Goal: Transaction & Acquisition: Purchase product/service

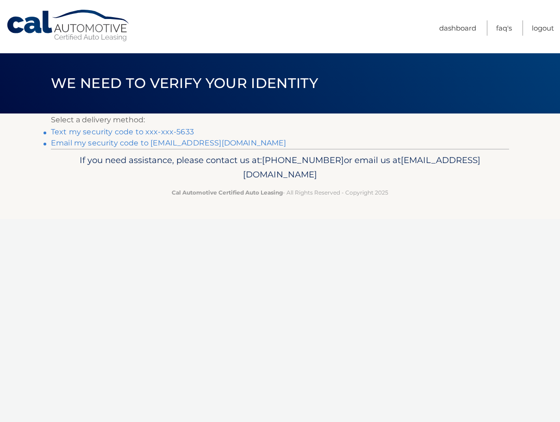
click at [149, 132] on link "Text my security code to xxx-xxx-5633" at bounding box center [122, 131] width 143 height 9
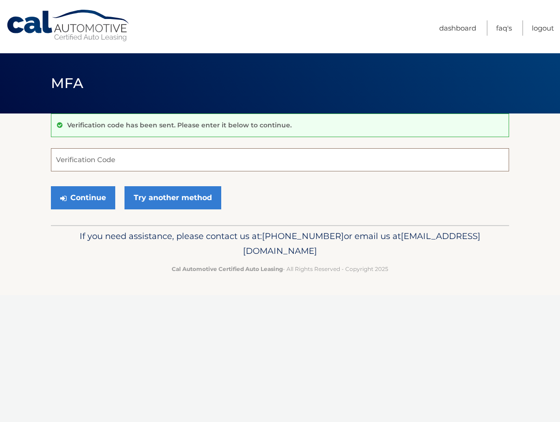
click at [142, 167] on input "Verification Code" at bounding box center [280, 159] width 459 height 23
type input "790754"
click at [69, 201] on button "Continue" at bounding box center [83, 197] width 64 height 23
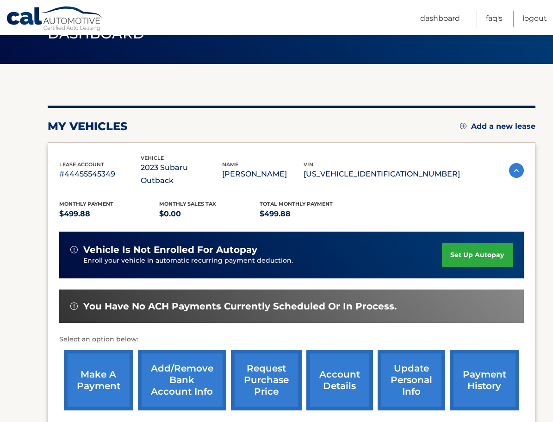
scroll to position [139, 0]
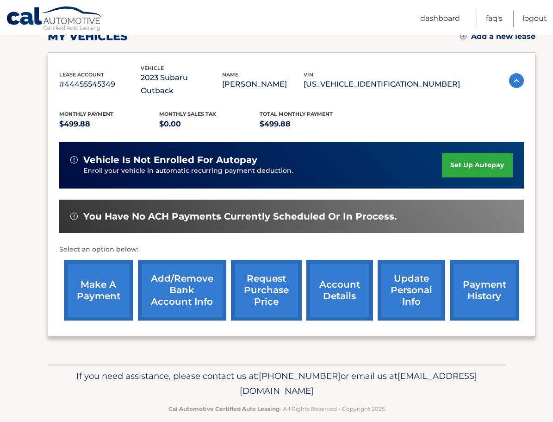
click at [96, 272] on link "make a payment" at bounding box center [98, 290] width 69 height 61
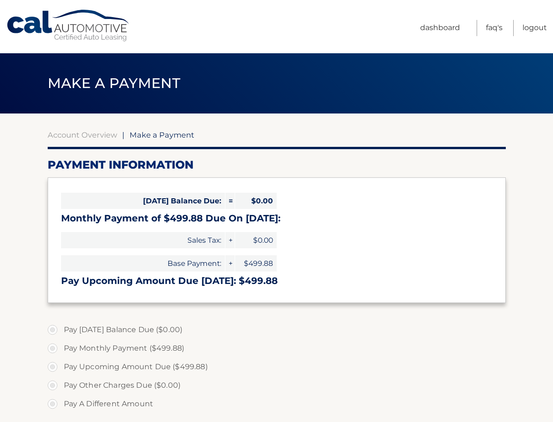
select select "N2YyNTVjYWEtYWZmMi00N2M1LTlhOWUtMDlkMWI5NmVjZGJl"
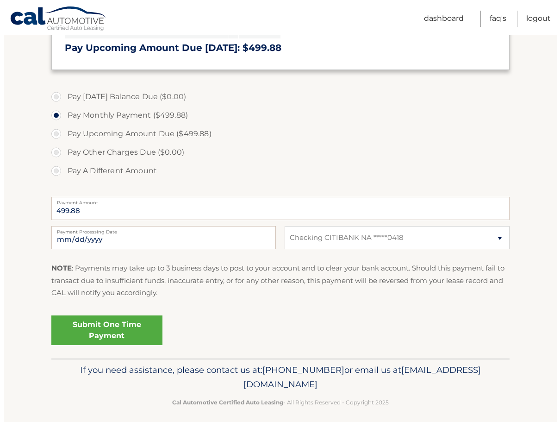
scroll to position [240, 0]
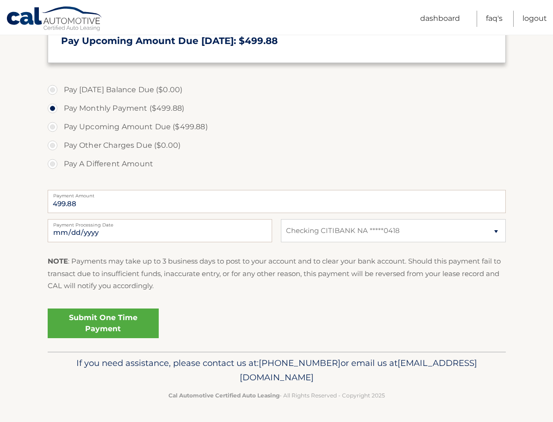
click at [107, 314] on link "Submit One Time Payment" at bounding box center [103, 323] width 111 height 30
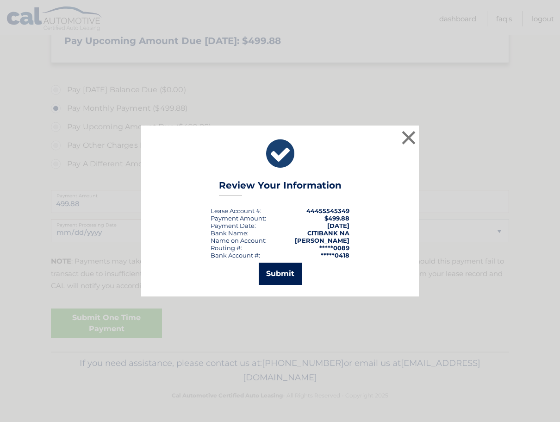
click at [288, 275] on button "Submit" at bounding box center [280, 274] width 43 height 22
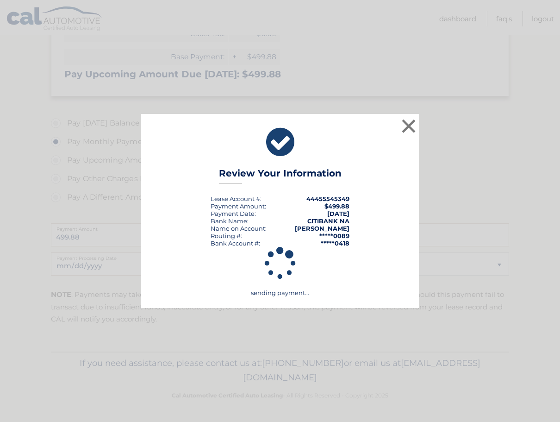
scroll to position [207, 0]
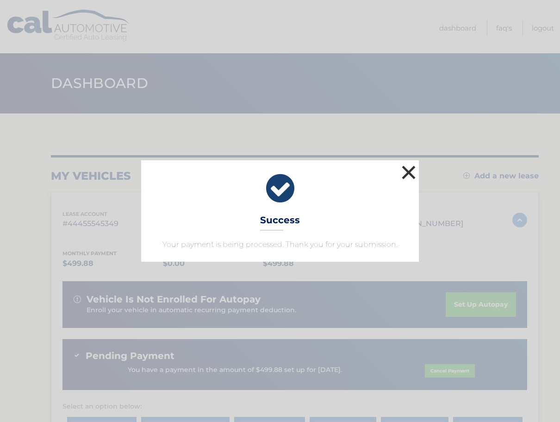
click at [409, 177] on button "×" at bounding box center [409, 172] width 19 height 19
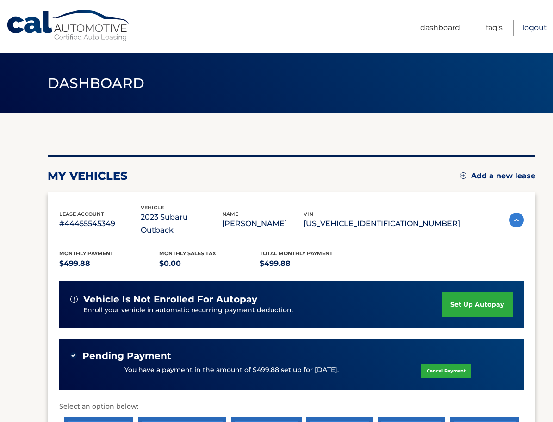
click at [533, 27] on link "Logout" at bounding box center [535, 28] width 25 height 16
